Goal: Information Seeking & Learning: Understand process/instructions

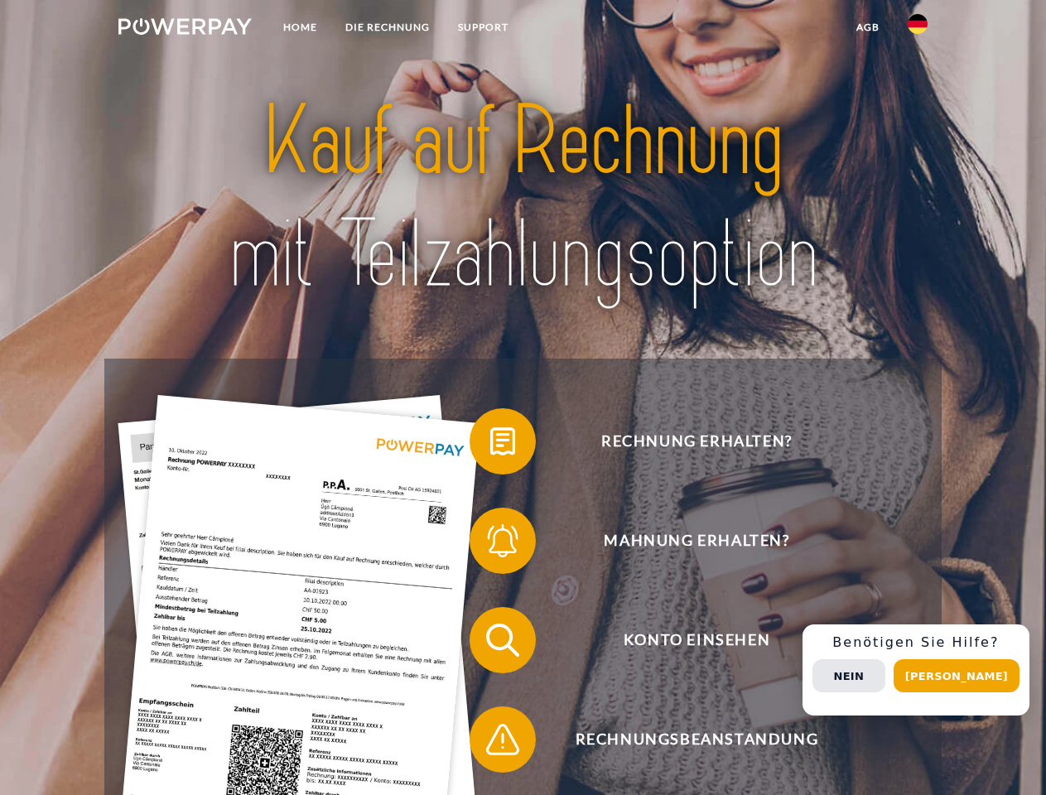
click at [185, 29] on img at bounding box center [184, 26] width 133 height 17
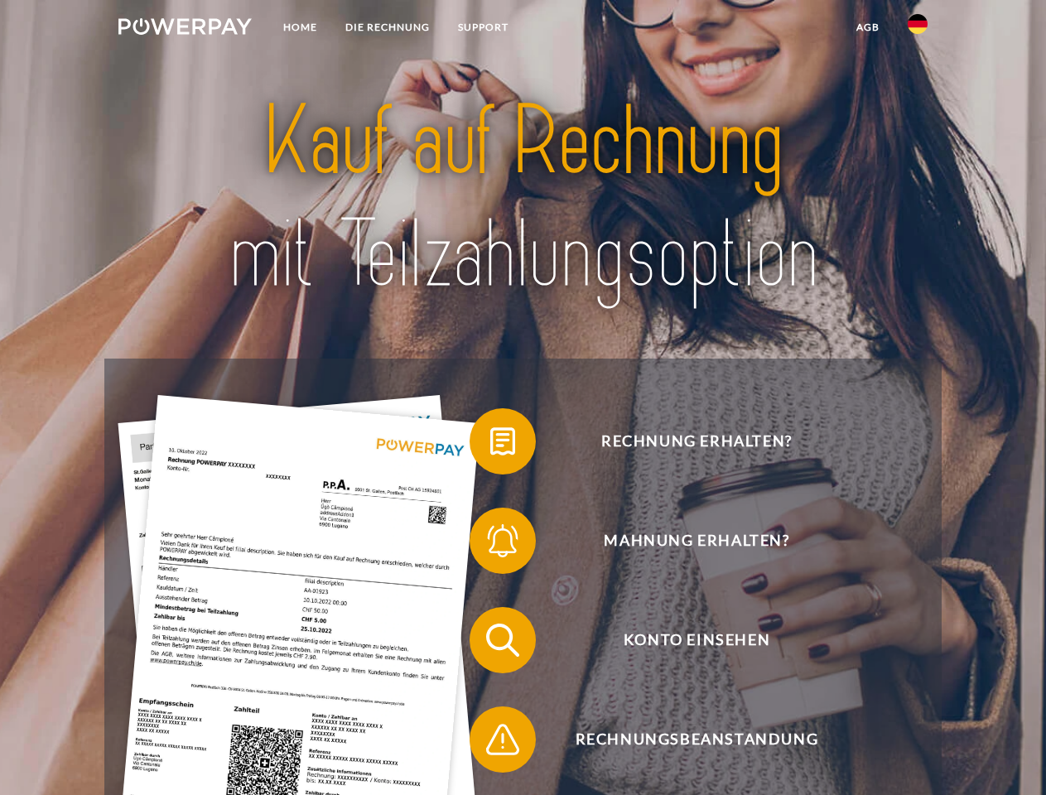
click at [918, 29] on img at bounding box center [918, 24] width 20 height 20
click at [867, 27] on link "agb" at bounding box center [868, 27] width 51 height 30
click at [490, 445] on span at bounding box center [478, 441] width 83 height 83
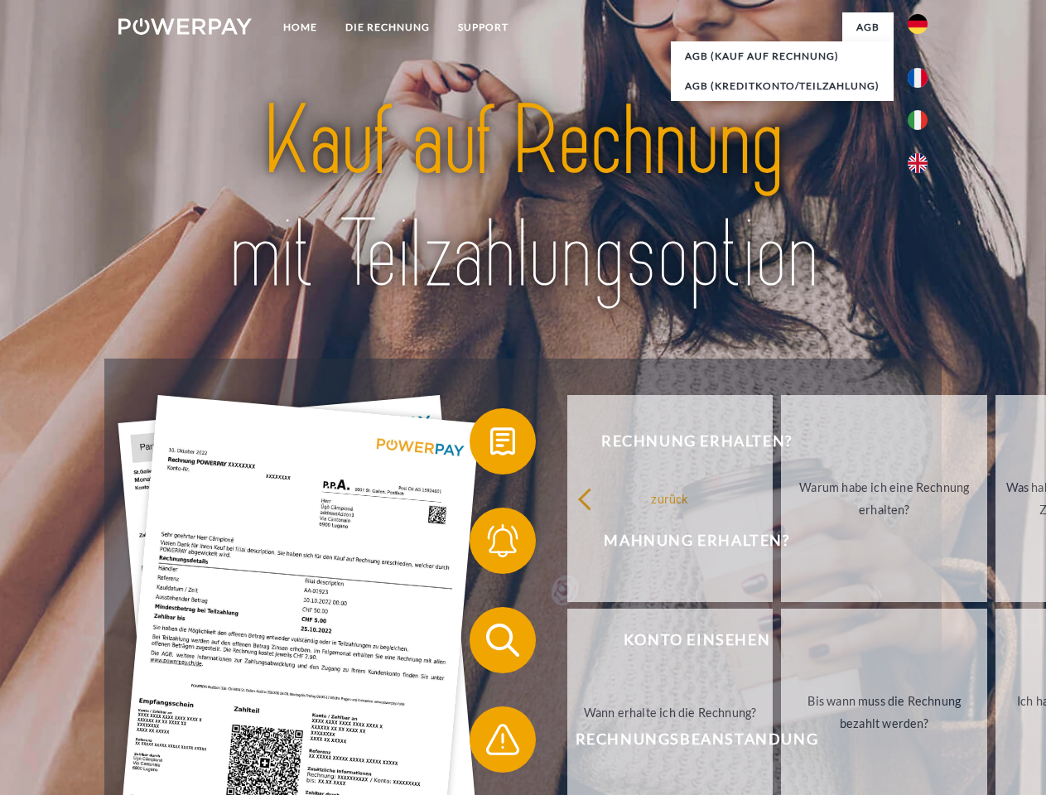
click at [551, 544] on div "zurück Warum habe ich eine Rechnung erhalten? Was habe ich noch offen, ist mein…" at bounding box center [885, 605] width 669 height 427
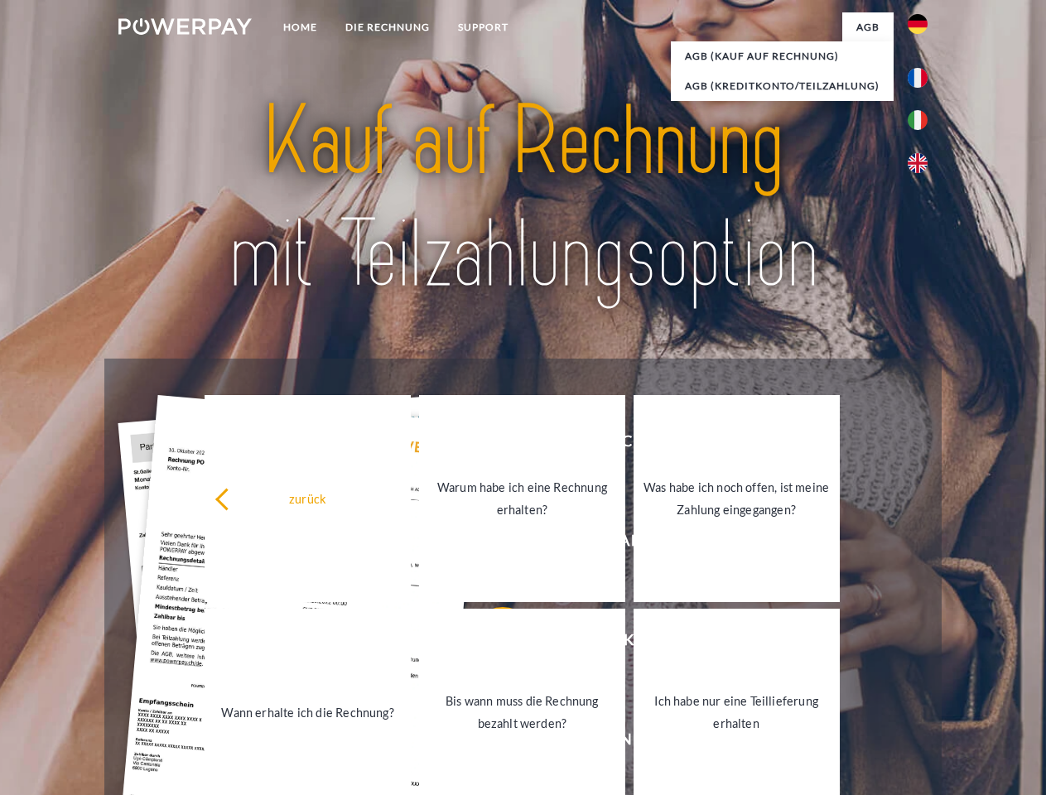
click at [490, 644] on link "Bis wann muss die Rechnung bezahlt werden?" at bounding box center [522, 712] width 206 height 207
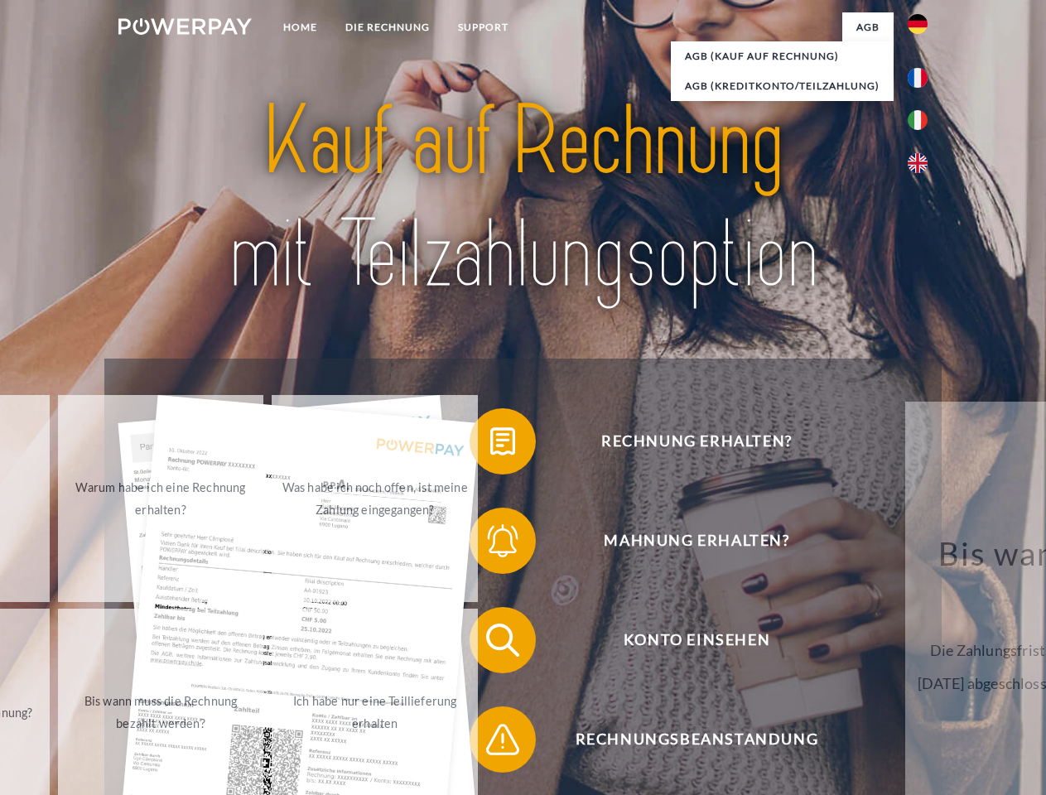
click at [490, 743] on span at bounding box center [478, 739] width 83 height 83
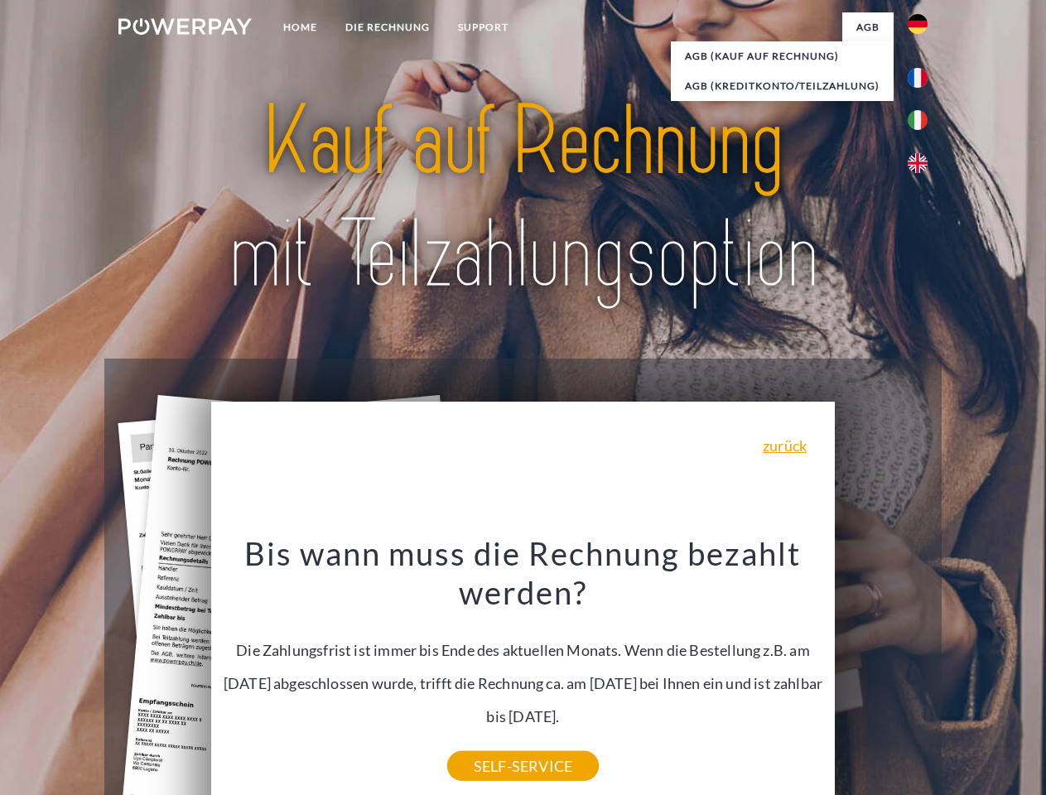
click at [922, 670] on div "Rechnung erhalten? Mahnung erhalten? Konto einsehen" at bounding box center [522, 690] width 837 height 663
click at [882, 674] on span "Konto einsehen" at bounding box center [697, 640] width 406 height 66
click at [963, 676] on header "Home DIE RECHNUNG SUPPORT" at bounding box center [523, 572] width 1046 height 1144
